Goal: Information Seeking & Learning: Understand process/instructions

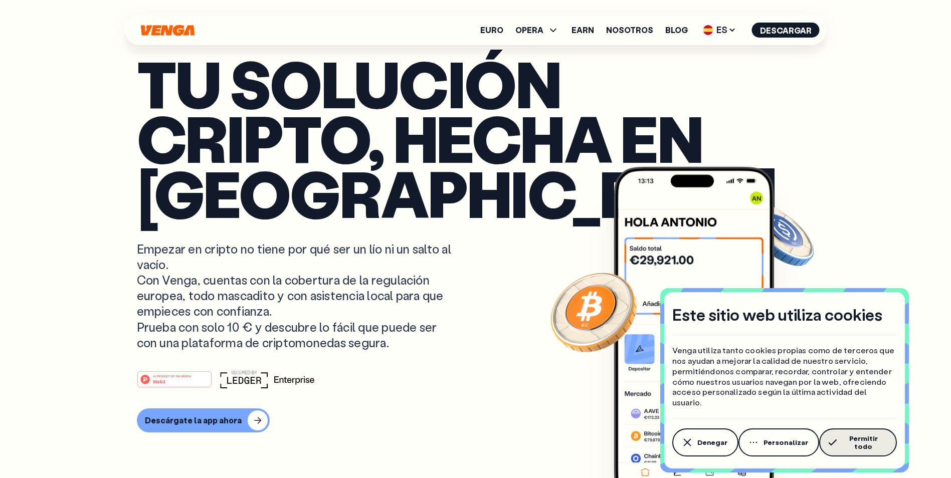
click at [884, 447] on span "Permitir todo" at bounding box center [862, 443] width 45 height 16
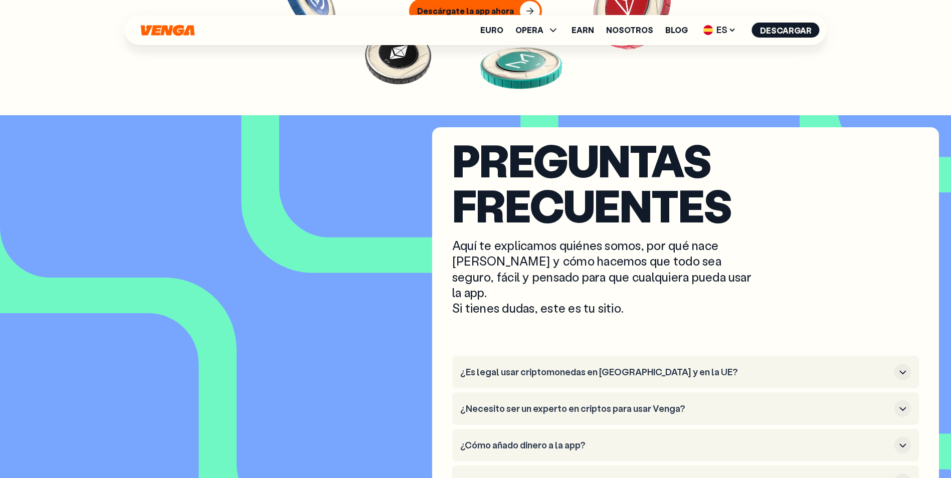
scroll to position [4588, 0]
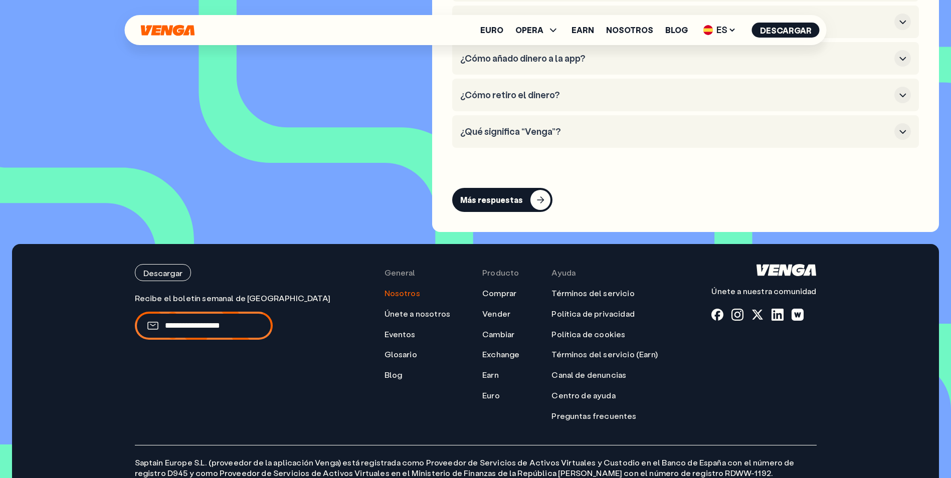
click at [384, 288] on link "Nosotros" at bounding box center [402, 293] width 36 height 11
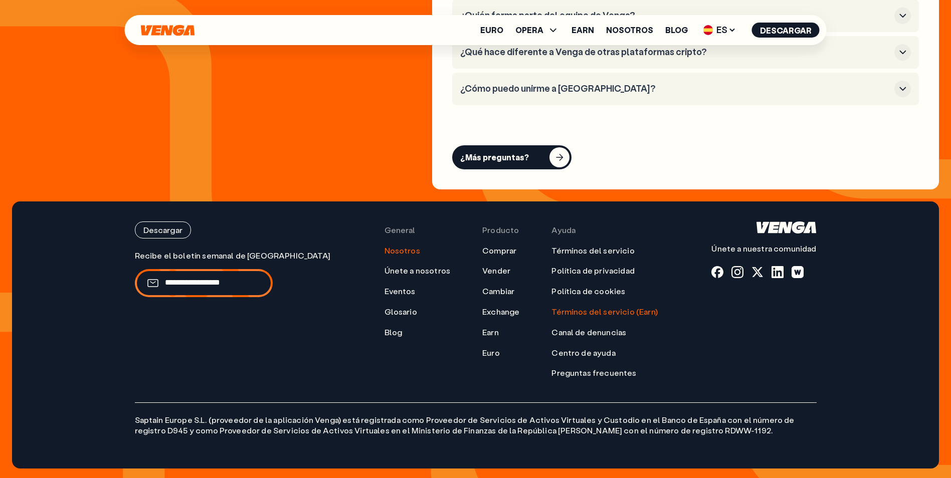
scroll to position [4096, 0]
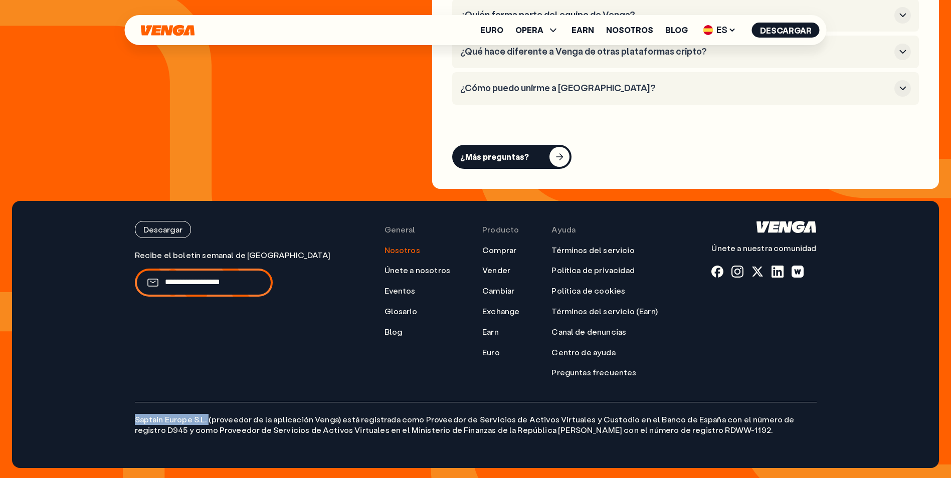
drag, startPoint x: 207, startPoint y: 419, endPoint x: 125, endPoint y: 420, distance: 81.7
click at [125, 420] on div "Descargar Únete a nuestra comunidad General Nosotros Únete a nosotros Eventos G…" at bounding box center [476, 334] width 722 height 267
copy p "Saptain Europe S.L."
click at [551, 248] on link "Términos del servicio" at bounding box center [592, 250] width 83 height 11
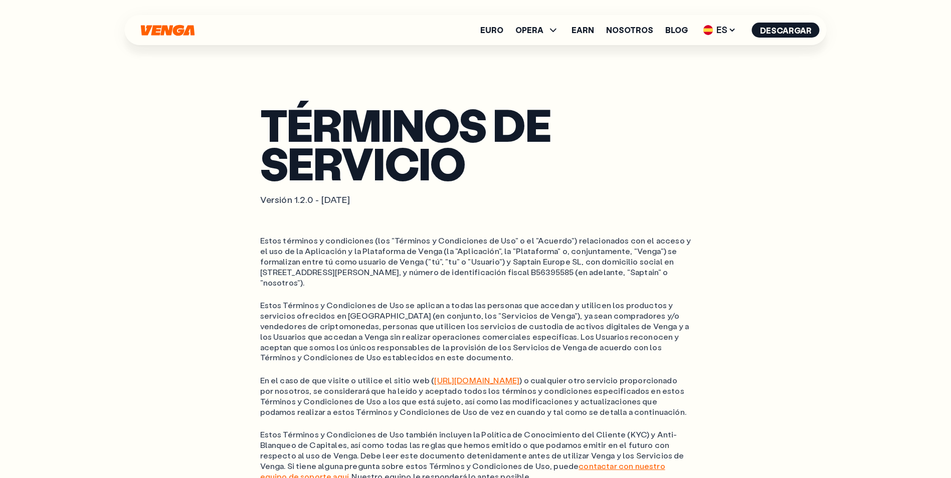
drag, startPoint x: 211, startPoint y: 158, endPoint x: 231, endPoint y: 181, distance: 29.9
